Goal: Check status: Check status

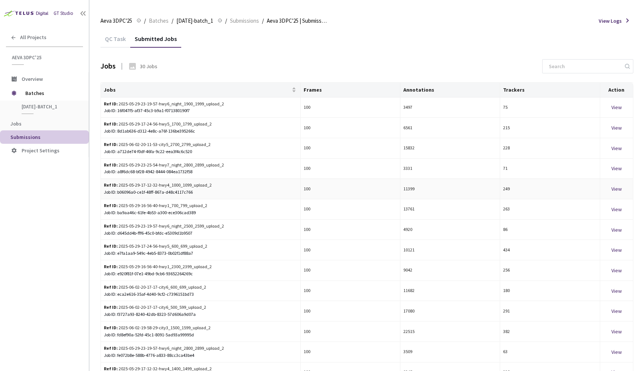
scroll to position [35, 0]
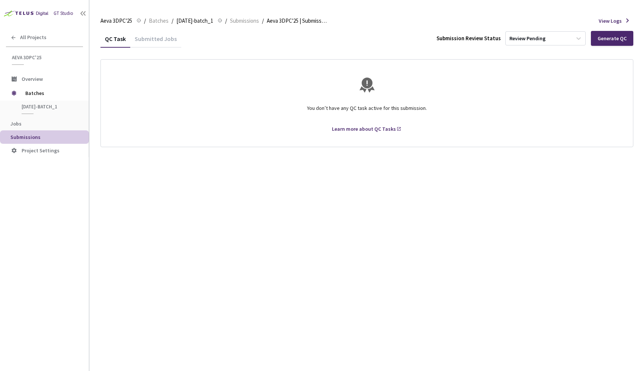
click at [150, 39] on div "Submitted Jobs" at bounding box center [155, 41] width 51 height 13
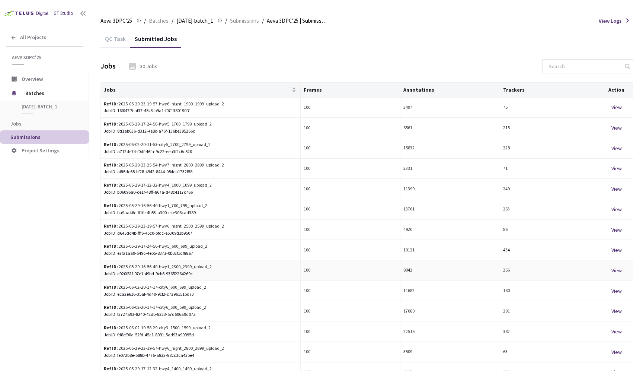
scroll to position [41, 0]
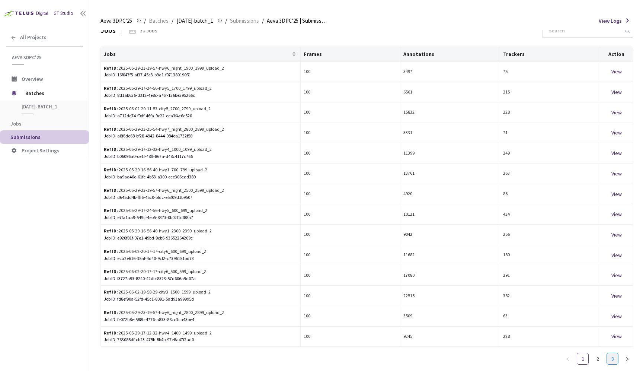
click at [614, 353] on link "3" at bounding box center [612, 358] width 11 height 11
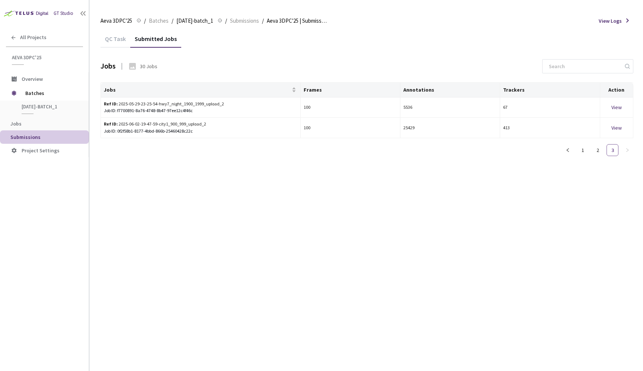
scroll to position [0, 0]
click at [598, 150] on link "2" at bounding box center [597, 149] width 11 height 11
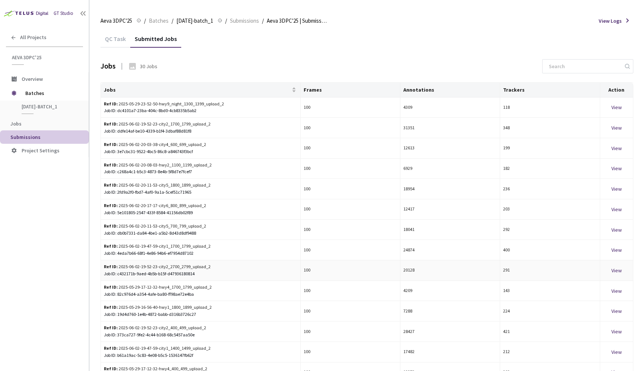
scroll to position [35, 0]
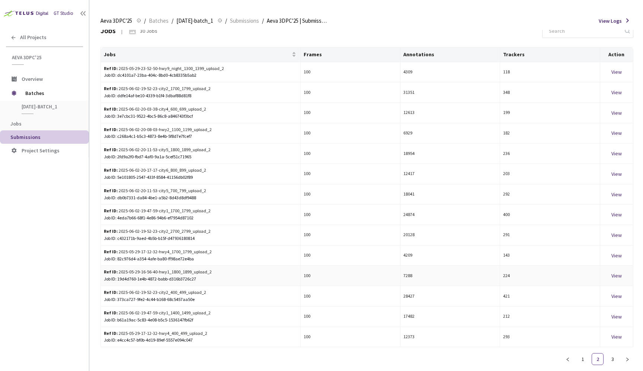
click at [618, 276] on div "View" at bounding box center [616, 275] width 27 height 8
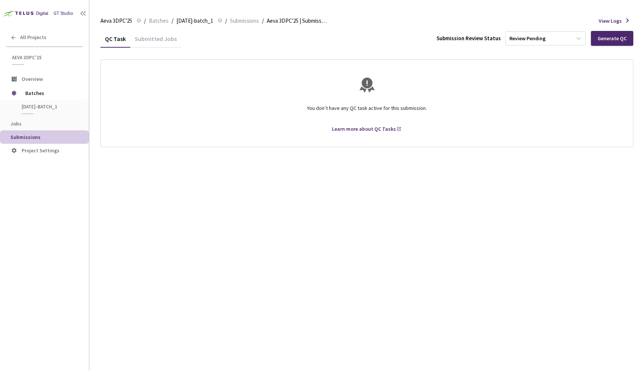
click at [155, 38] on div "Submitted Jobs" at bounding box center [155, 41] width 51 height 13
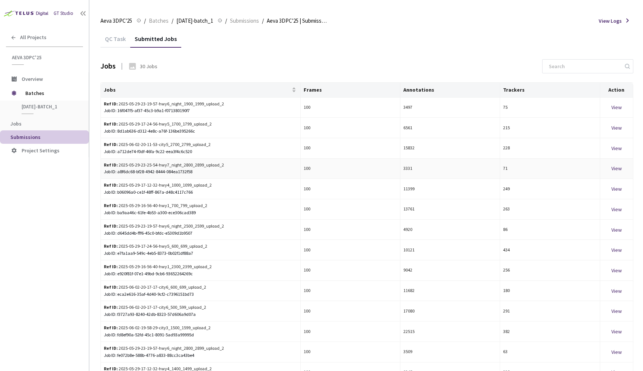
click at [617, 169] on div "View" at bounding box center [616, 168] width 27 height 8
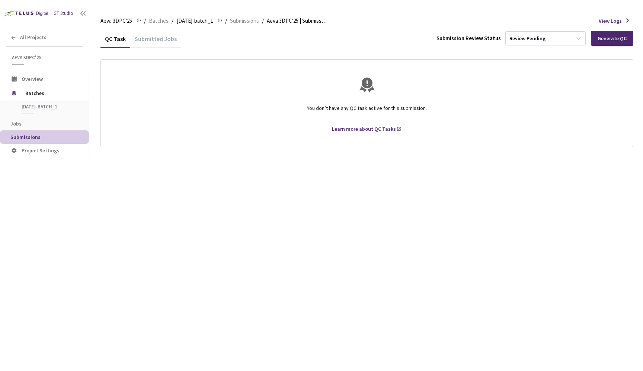
click at [156, 41] on div "Submitted Jobs" at bounding box center [155, 41] width 51 height 13
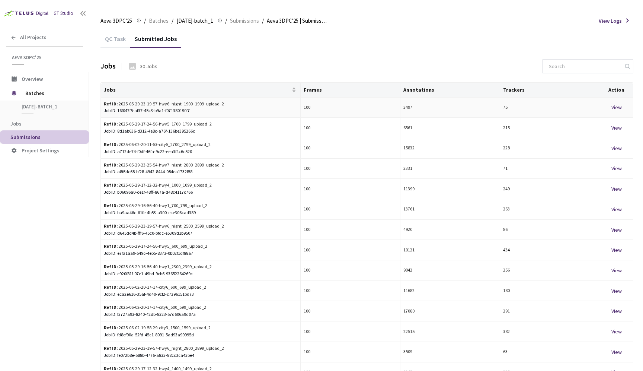
click at [618, 108] on div "View" at bounding box center [616, 107] width 27 height 8
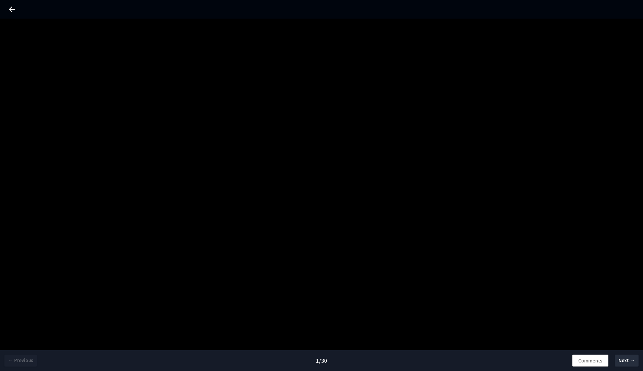
click at [279, 150] on div "← Previous 1 / 30 Comments Next →" at bounding box center [321, 204] width 643 height 371
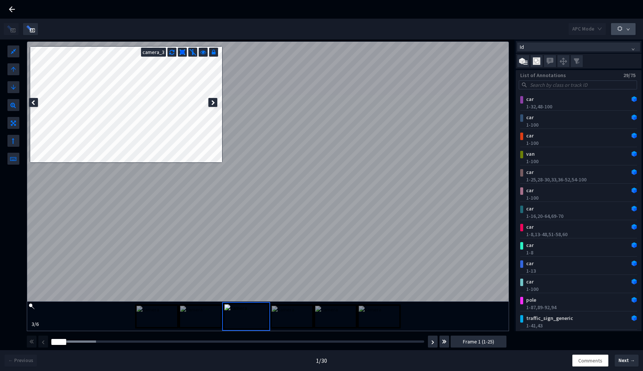
click at [625, 31] on button "button" at bounding box center [623, 29] width 25 height 12
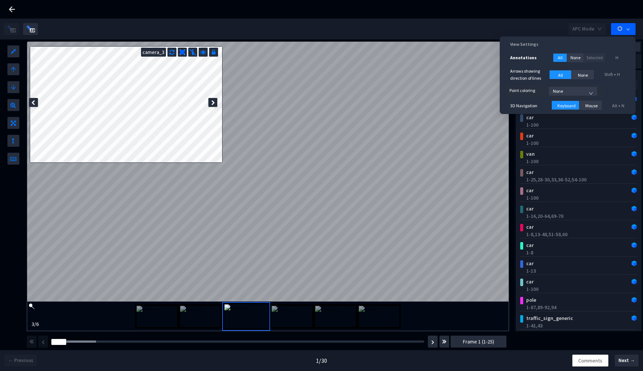
click at [576, 92] on span "None" at bounding box center [573, 91] width 40 height 11
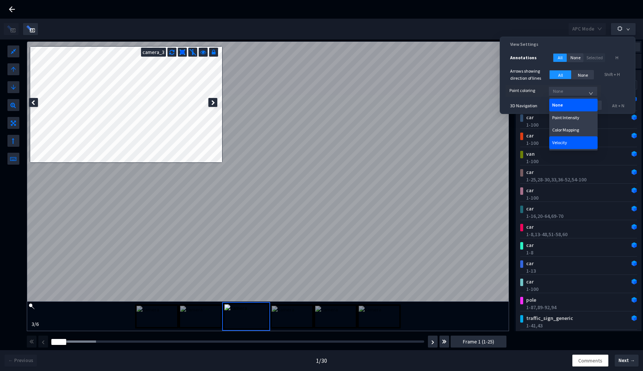
click at [573, 144] on div "Velocity" at bounding box center [573, 142] width 42 height 5
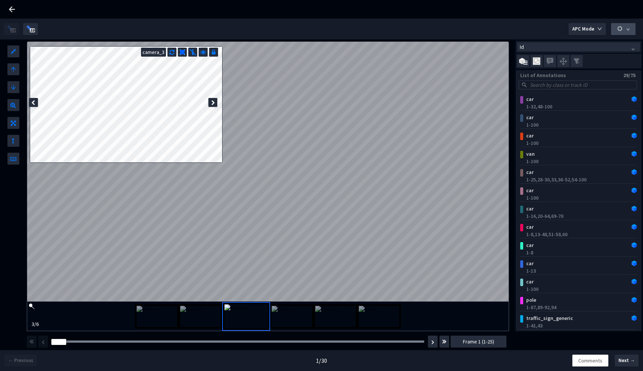
click at [629, 28] on icon "down" at bounding box center [628, 29] width 3 height 2
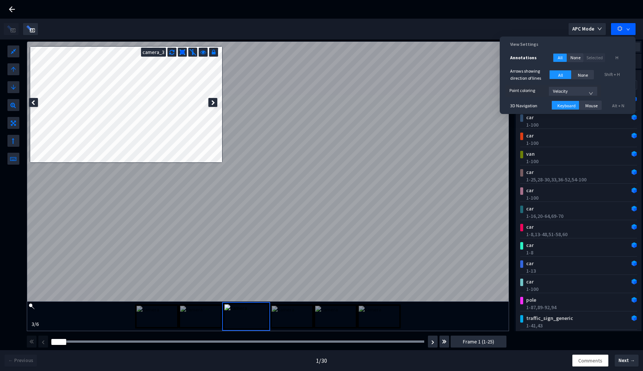
click at [581, 90] on span "Velocity" at bounding box center [573, 91] width 40 height 11
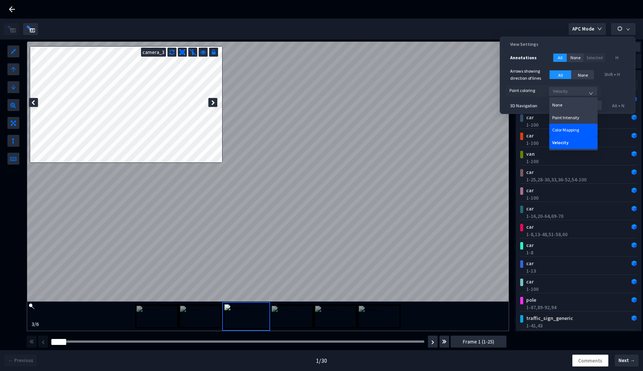
click at [573, 131] on div "Color Mapping" at bounding box center [573, 129] width 42 height 5
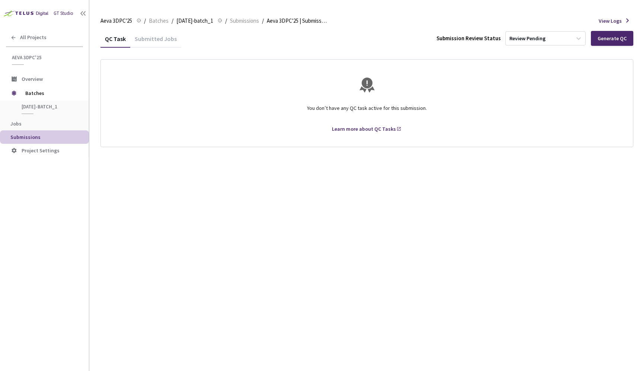
click at [157, 39] on div "Submitted Jobs" at bounding box center [155, 41] width 51 height 13
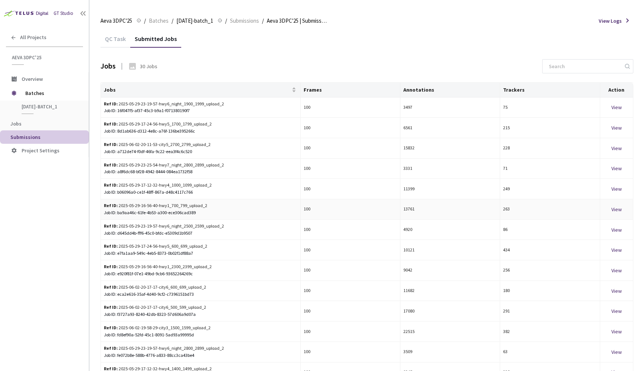
scroll to position [41, 0]
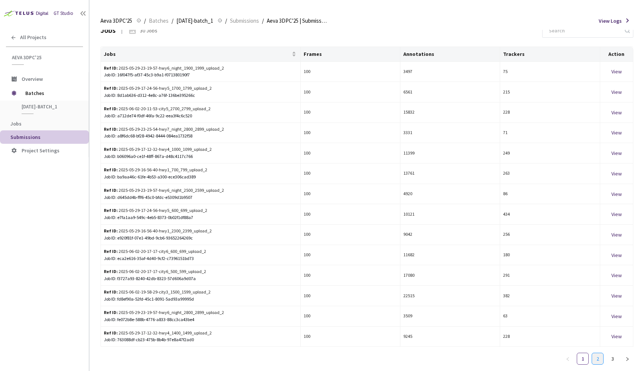
click at [599, 353] on link "2" at bounding box center [597, 358] width 11 height 11
click at [621, 337] on div "View" at bounding box center [616, 336] width 27 height 8
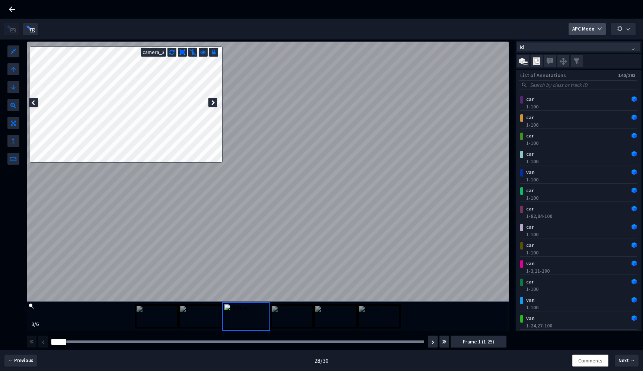
click at [596, 32] on button "APC Mode" at bounding box center [587, 29] width 37 height 12
click at [620, 26] on use "button" at bounding box center [619, 28] width 5 height 5
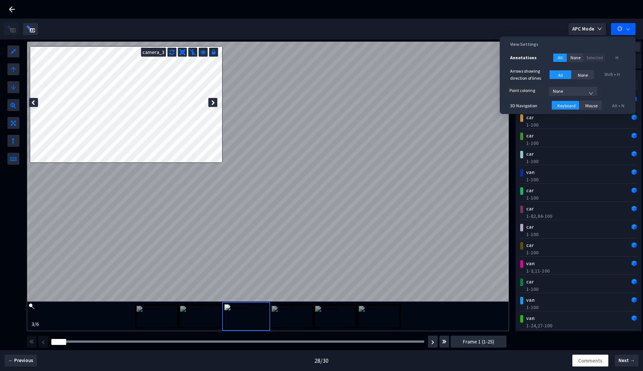
click at [573, 91] on span "None" at bounding box center [573, 91] width 40 height 11
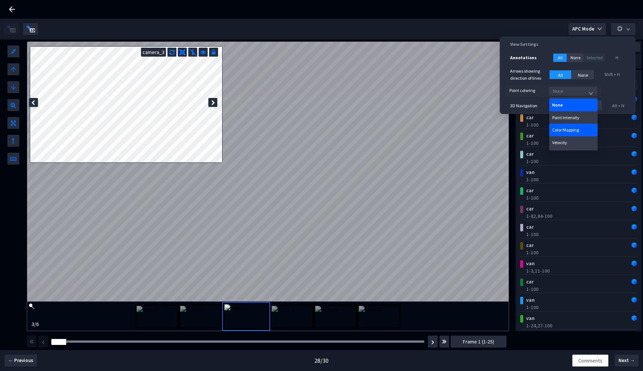
click at [572, 131] on div "Color Mapping" at bounding box center [573, 129] width 42 height 5
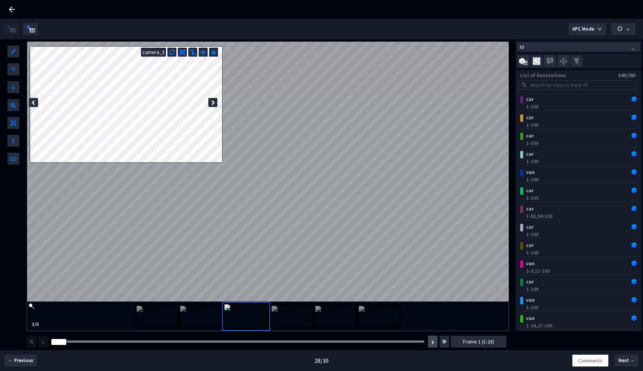
click at [433, 345] on button "button" at bounding box center [433, 341] width 10 height 12
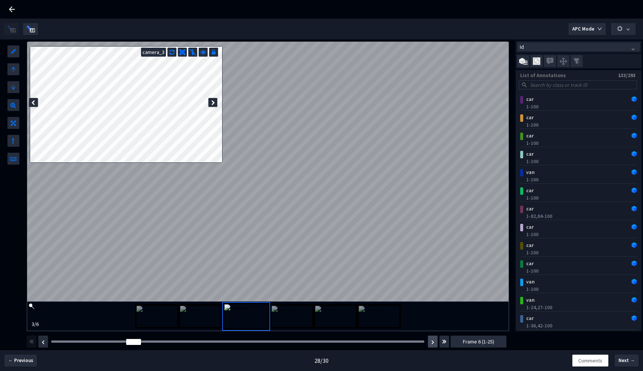
click at [433, 345] on button "button" at bounding box center [433, 341] width 10 height 12
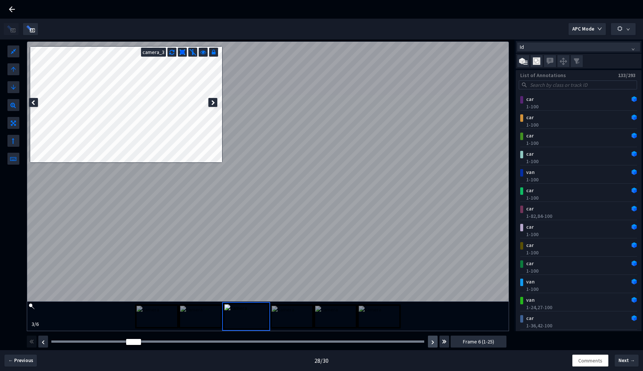
click at [433, 345] on button "button" at bounding box center [433, 341] width 10 height 12
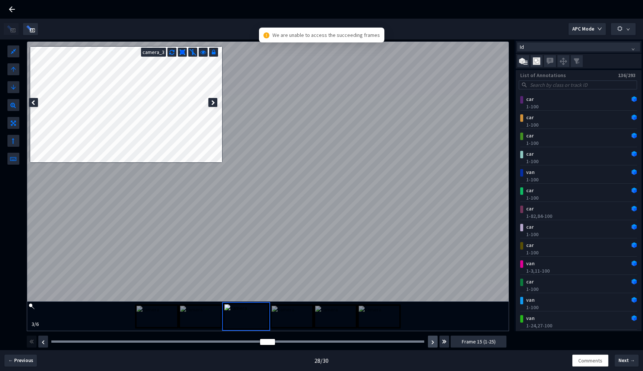
click at [433, 345] on button "button" at bounding box center [433, 341] width 10 height 12
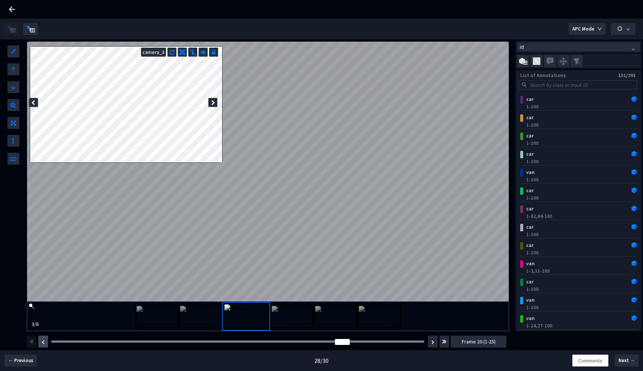
click at [44, 342] on img "button" at bounding box center [43, 342] width 3 height 4
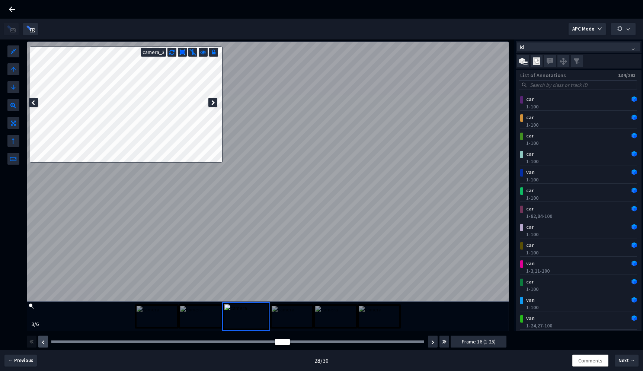
click at [44, 342] on img "button" at bounding box center [43, 342] width 3 height 4
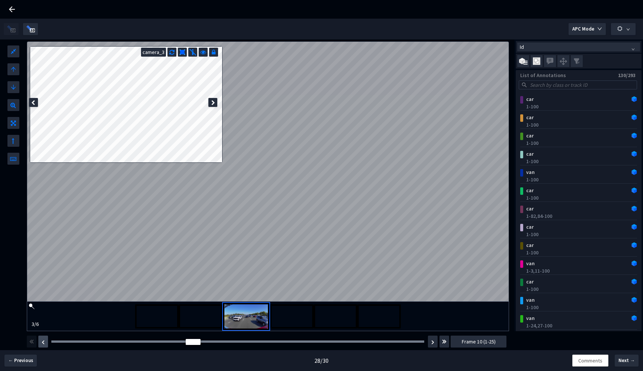
click at [44, 342] on img "button" at bounding box center [43, 342] width 3 height 4
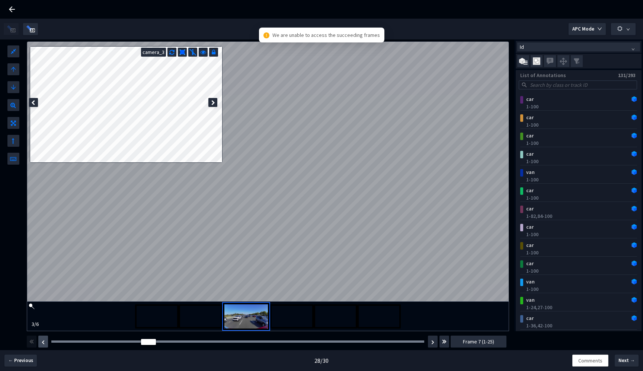
click at [44, 342] on img "button" at bounding box center [43, 342] width 3 height 4
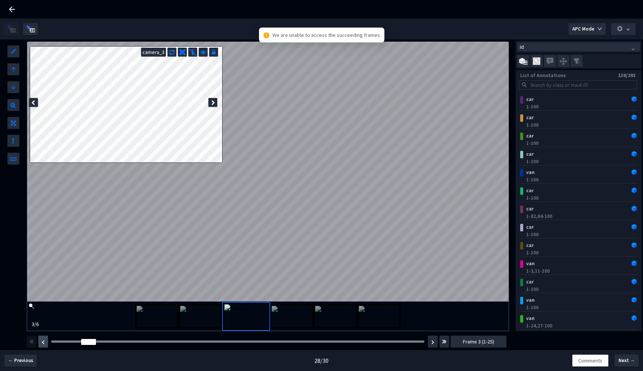
click at [44, 342] on img "button" at bounding box center [43, 342] width 3 height 4
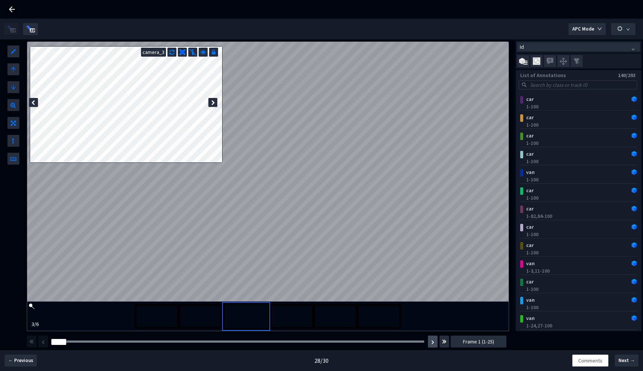
click at [430, 343] on button "button" at bounding box center [433, 341] width 10 height 12
click at [433, 343] on img "button" at bounding box center [432, 342] width 3 height 4
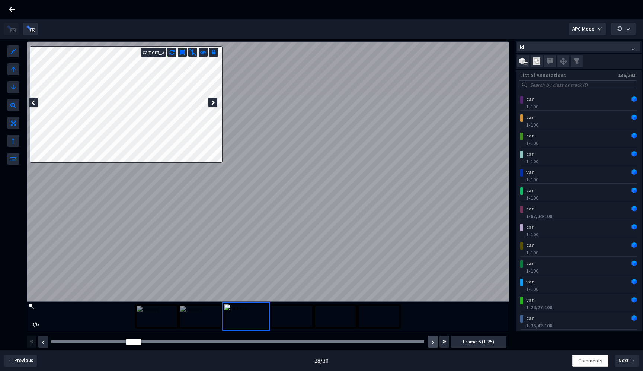
click at [433, 342] on img "button" at bounding box center [432, 342] width 3 height 4
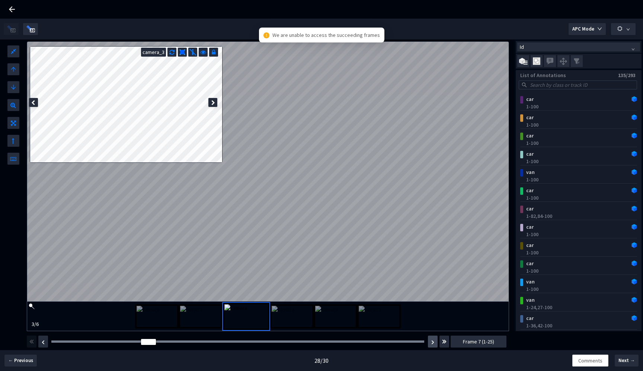
click at [433, 342] on img "button" at bounding box center [432, 342] width 3 height 4
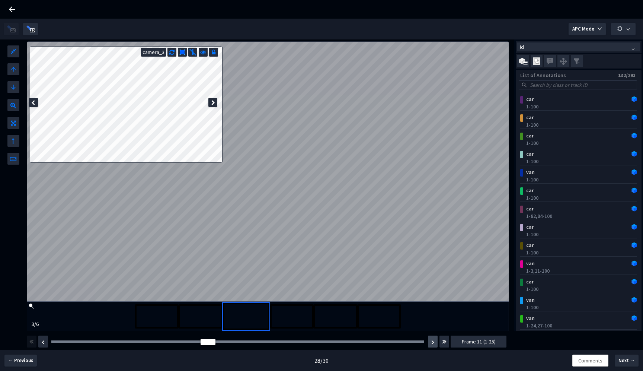
click at [433, 342] on img "button" at bounding box center [432, 342] width 3 height 4
click at [42, 343] on img "button" at bounding box center [43, 342] width 3 height 4
click at [431, 344] on img "button" at bounding box center [432, 342] width 3 height 4
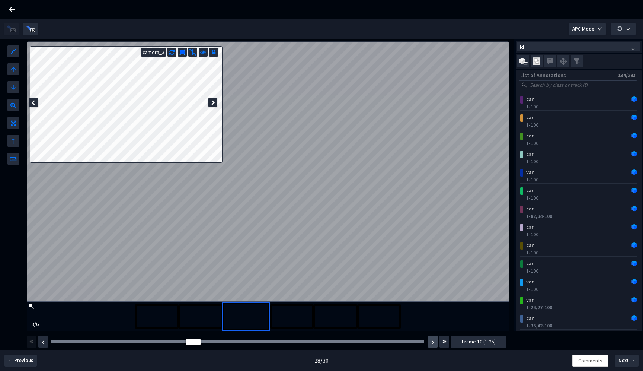
click at [431, 344] on img "button" at bounding box center [432, 342] width 3 height 4
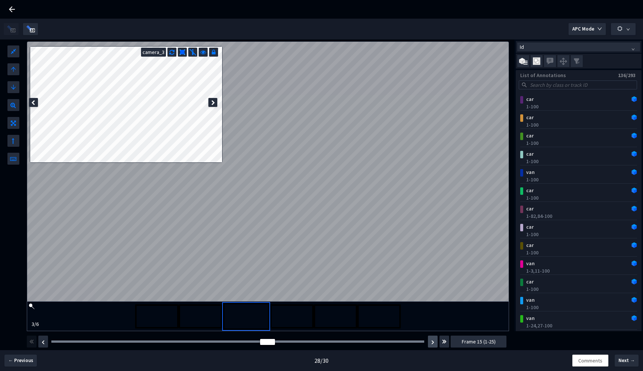
click at [431, 344] on img "button" at bounding box center [432, 342] width 3 height 4
click at [432, 341] on img "button" at bounding box center [432, 342] width 3 height 4
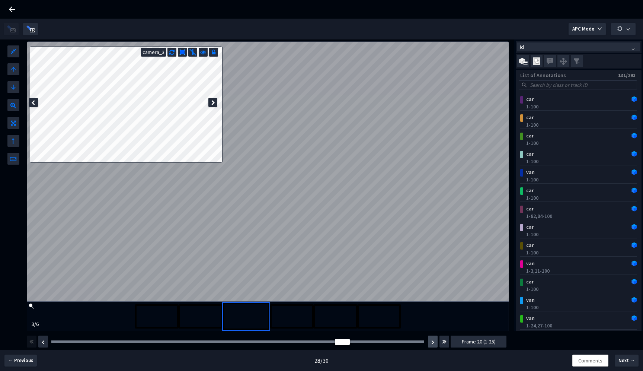
click at [432, 341] on img "button" at bounding box center [432, 342] width 3 height 4
click at [56, 341] on div at bounding box center [237, 341] width 373 height 2
click at [430, 342] on button "button" at bounding box center [433, 341] width 10 height 12
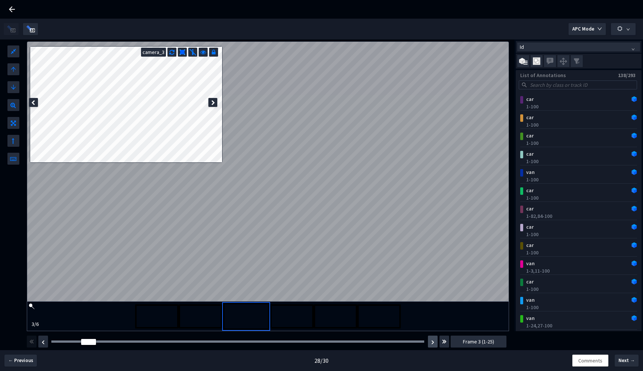
click at [430, 342] on button "button" at bounding box center [433, 341] width 10 height 12
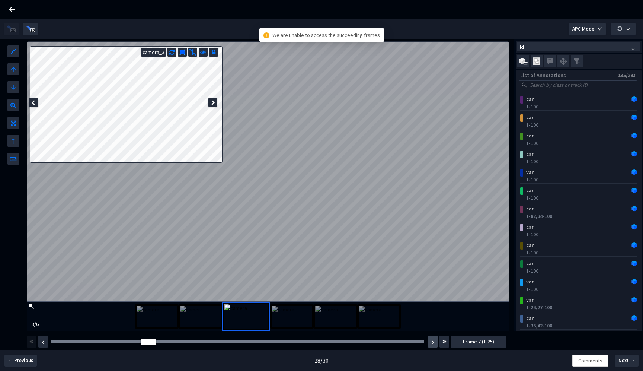
click at [430, 342] on button "button" at bounding box center [433, 341] width 10 height 12
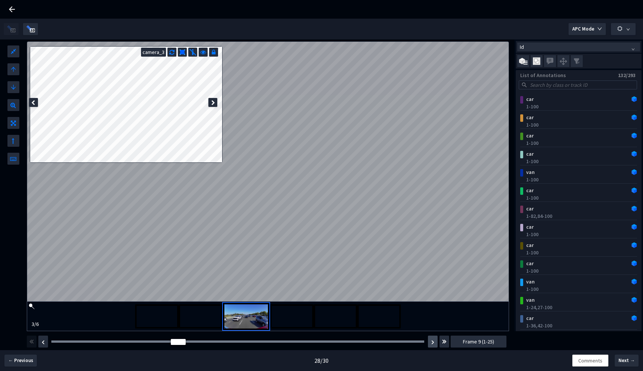
click at [430, 342] on button "button" at bounding box center [433, 341] width 10 height 12
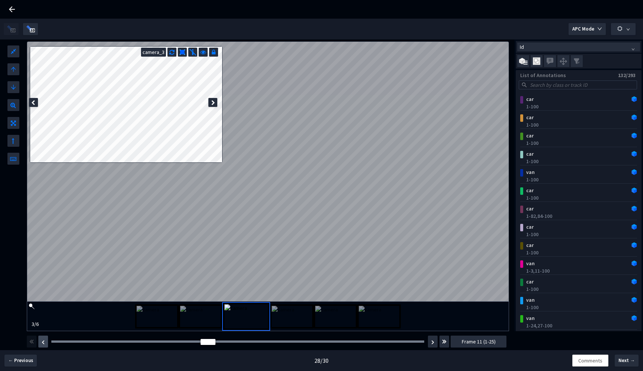
click at [43, 342] on img "button" at bounding box center [43, 342] width 3 height 4
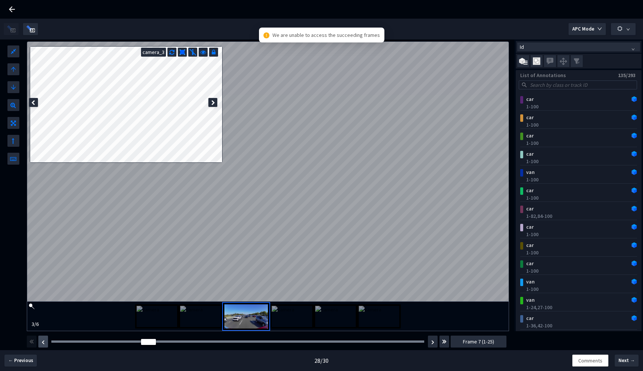
click at [43, 342] on img "button" at bounding box center [43, 342] width 3 height 4
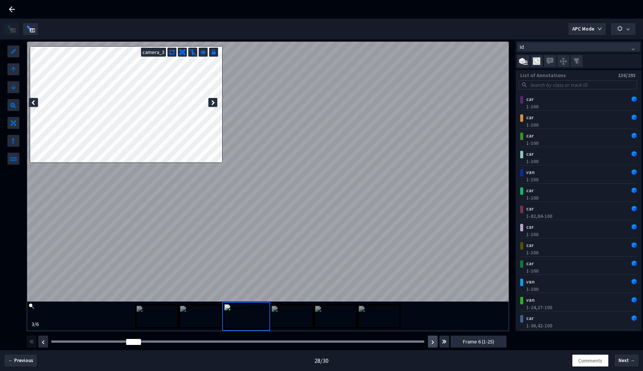
click at [432, 341] on img "button" at bounding box center [432, 342] width 3 height 4
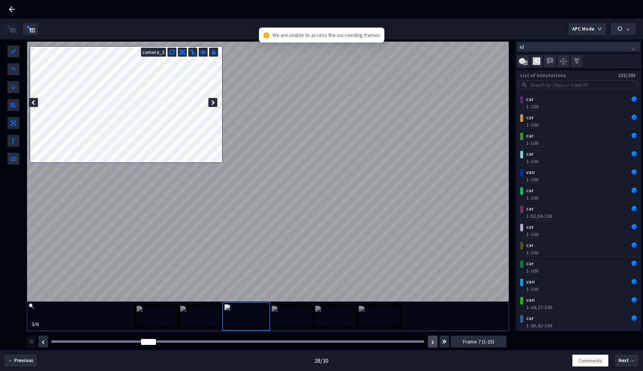
click at [431, 341] on img "button" at bounding box center [432, 342] width 3 height 4
click at [431, 340] on img "button" at bounding box center [432, 342] width 3 height 4
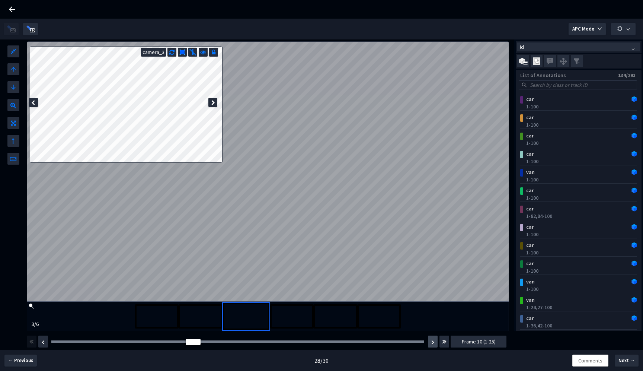
click at [431, 340] on img "button" at bounding box center [432, 342] width 3 height 4
click at [44, 340] on img "button" at bounding box center [43, 342] width 3 height 4
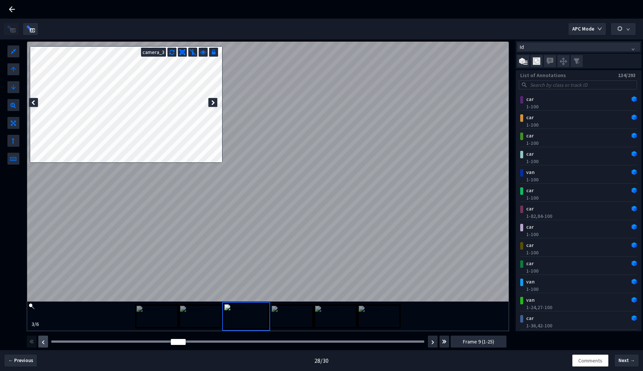
click at [44, 340] on img "button" at bounding box center [43, 342] width 3 height 4
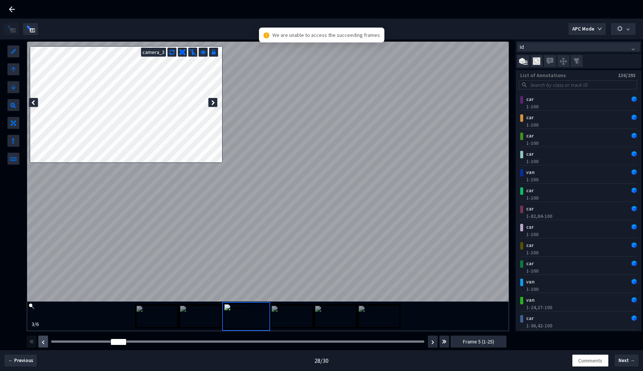
click at [44, 340] on img "button" at bounding box center [43, 342] width 3 height 4
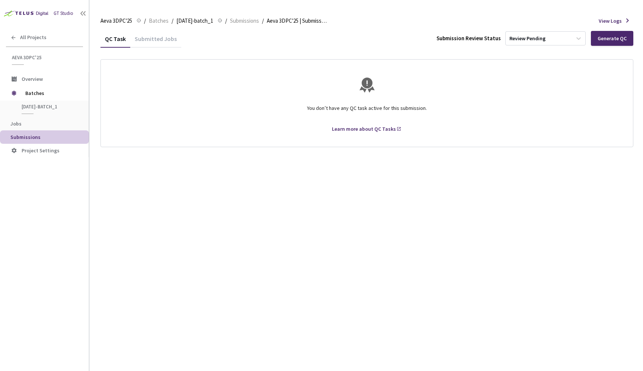
click at [177, 44] on div "Submitted Jobs" at bounding box center [155, 41] width 51 height 13
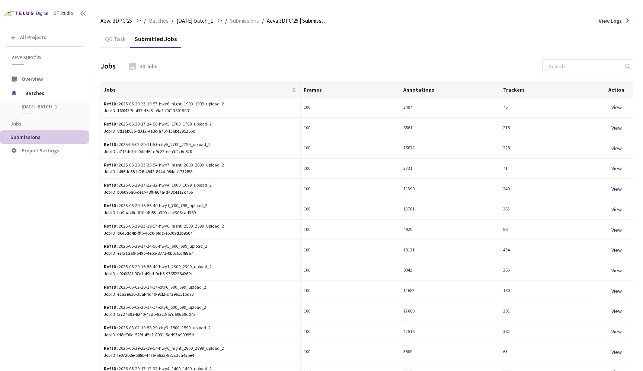
click at [537, 41] on div "QC Task Submitted Jobs" at bounding box center [366, 38] width 533 height 17
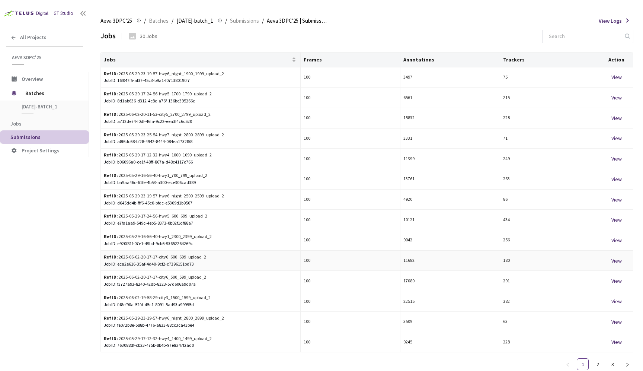
scroll to position [41, 0]
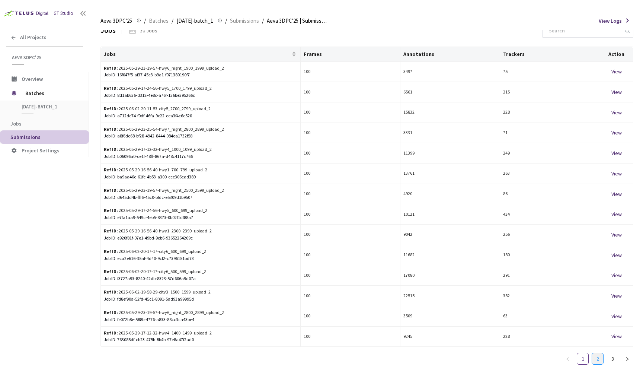
click at [597, 353] on link "2" at bounding box center [597, 358] width 11 height 11
click at [616, 134] on div "View" at bounding box center [616, 133] width 27 height 8
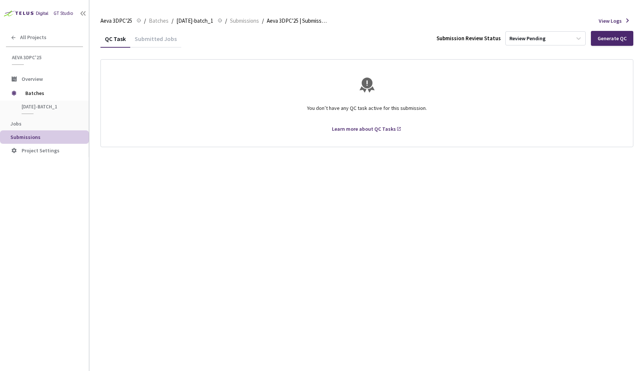
click at [166, 38] on div "Submitted Jobs" at bounding box center [155, 41] width 51 height 13
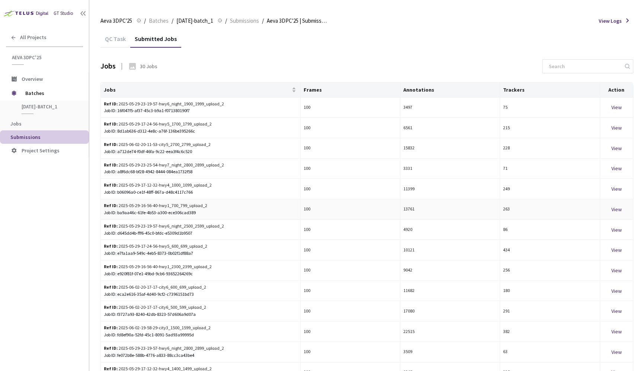
scroll to position [41, 0]
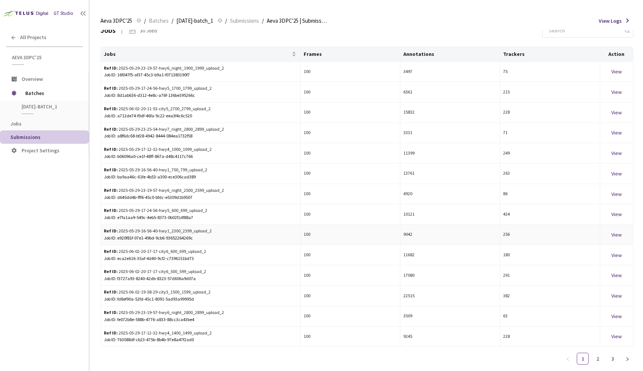
click at [617, 230] on div "View" at bounding box center [616, 234] width 27 height 8
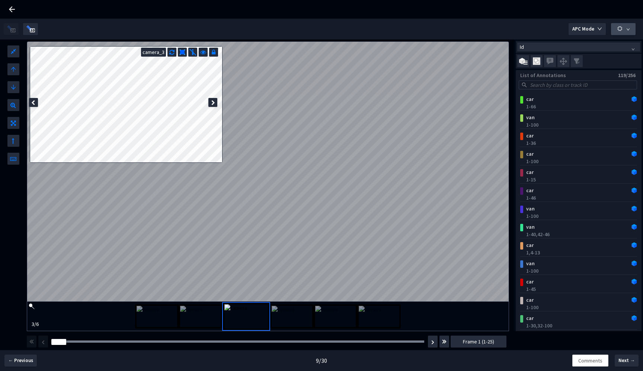
click at [626, 30] on icon "down" at bounding box center [628, 30] width 4 height 4
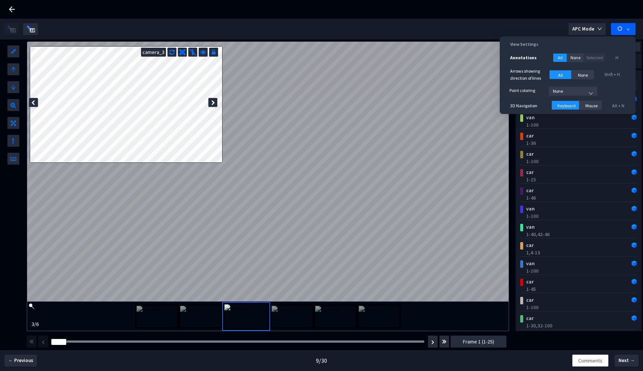
click at [576, 96] on span "None" at bounding box center [573, 91] width 40 height 11
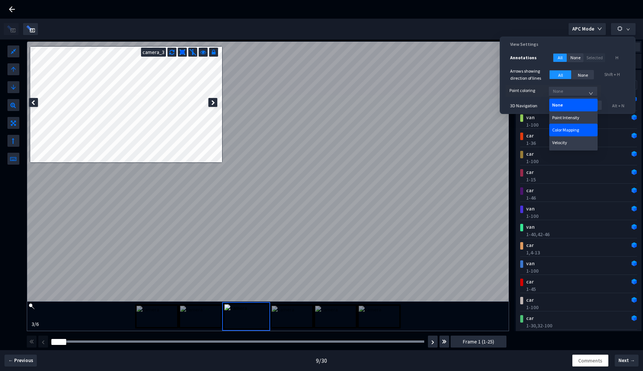
click at [573, 129] on div "Color Mapping" at bounding box center [573, 129] width 42 height 5
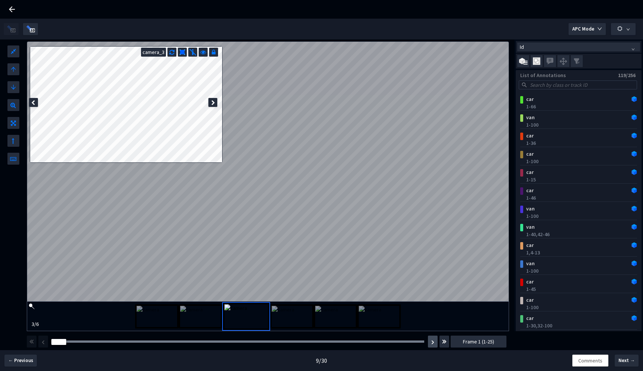
click at [433, 343] on img "button" at bounding box center [432, 342] width 3 height 4
click at [433, 342] on img "button" at bounding box center [432, 342] width 3 height 4
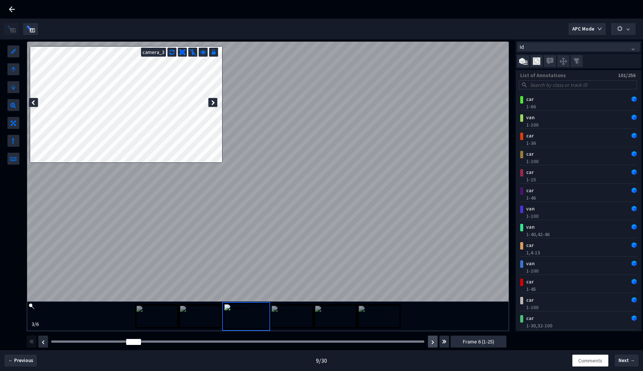
click at [433, 342] on img "button" at bounding box center [432, 342] width 3 height 4
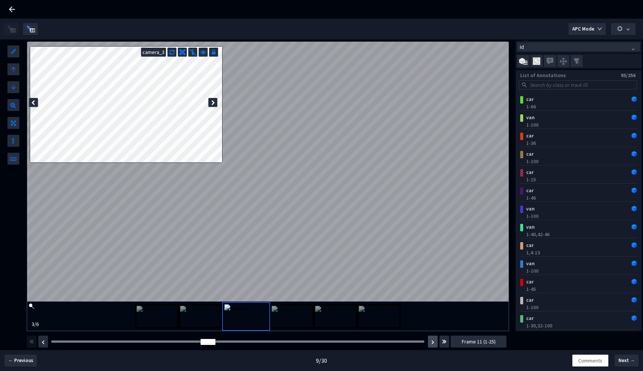
click at [433, 342] on img "button" at bounding box center [432, 342] width 3 height 4
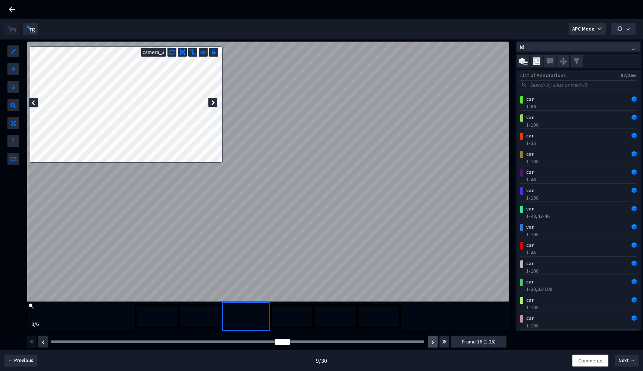
click at [433, 342] on img "button" at bounding box center [432, 342] width 3 height 4
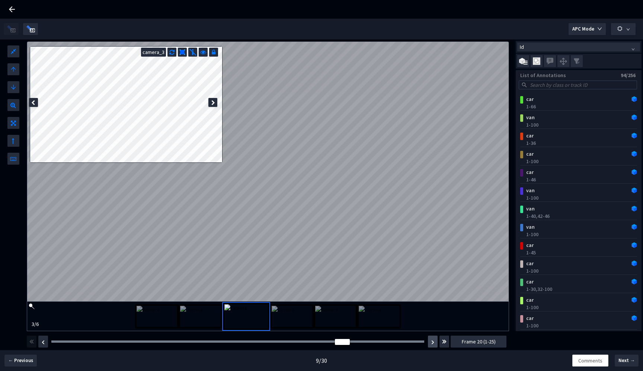
click at [433, 342] on img "button" at bounding box center [432, 342] width 3 height 4
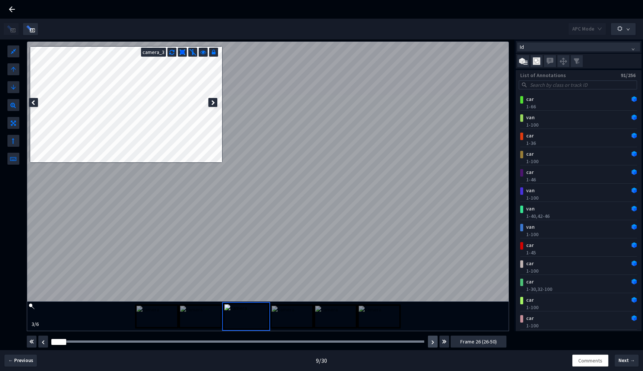
click at [432, 342] on img "button" at bounding box center [432, 342] width 3 height 4
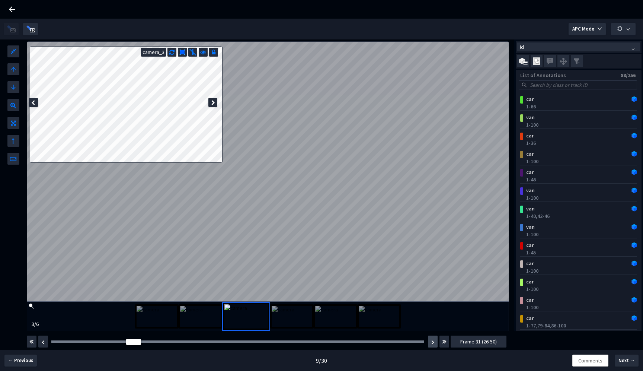
click at [432, 339] on button "button" at bounding box center [433, 341] width 10 height 12
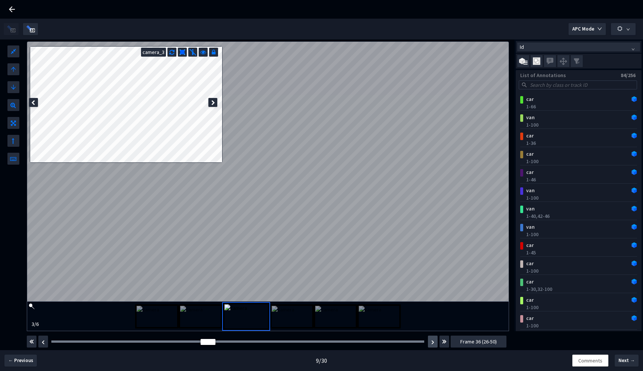
click at [432, 339] on button "button" at bounding box center [433, 341] width 10 height 12
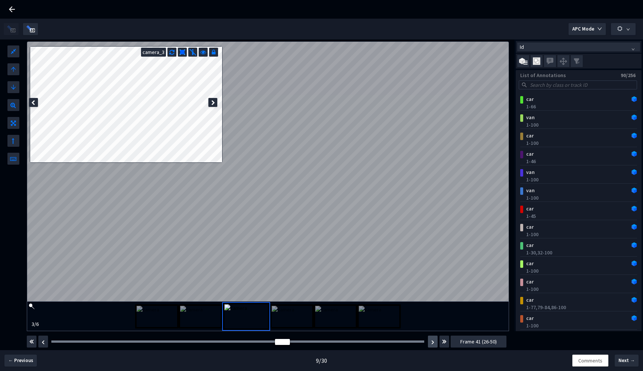
click at [432, 339] on button "button" at bounding box center [433, 341] width 10 height 12
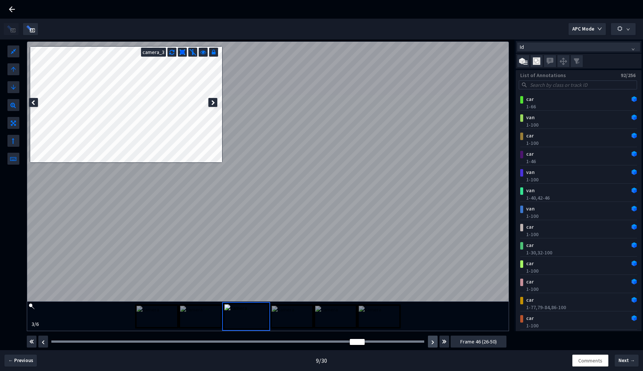
click at [432, 339] on button "button" at bounding box center [433, 341] width 10 height 12
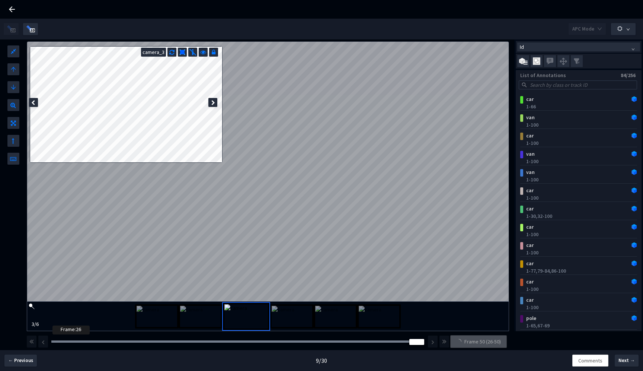
click at [55, 340] on div at bounding box center [237, 341] width 373 height 2
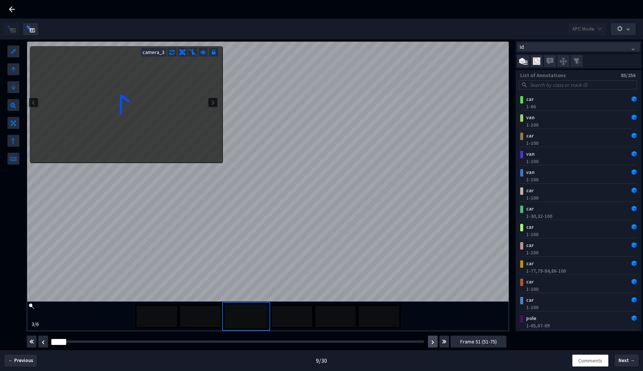
click at [433, 343] on img "button" at bounding box center [432, 342] width 3 height 4
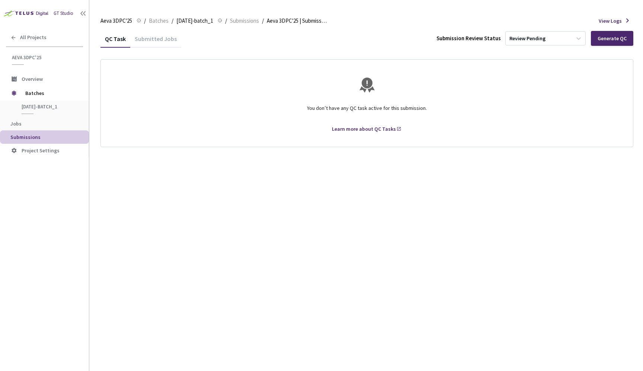
click at [157, 36] on div "Submitted Jobs" at bounding box center [155, 41] width 51 height 13
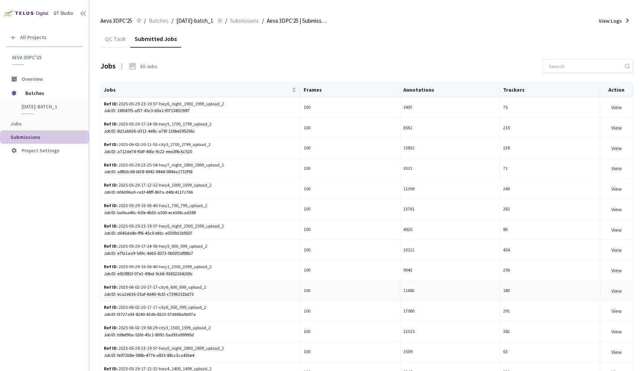
scroll to position [41, 0]
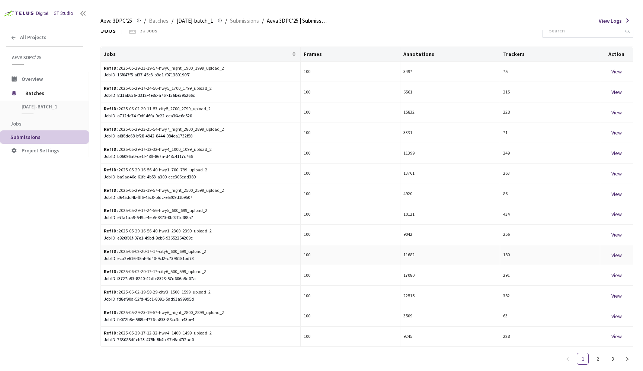
click at [619, 251] on div "View" at bounding box center [616, 255] width 27 height 8
